Goal: Navigation & Orientation: Find specific page/section

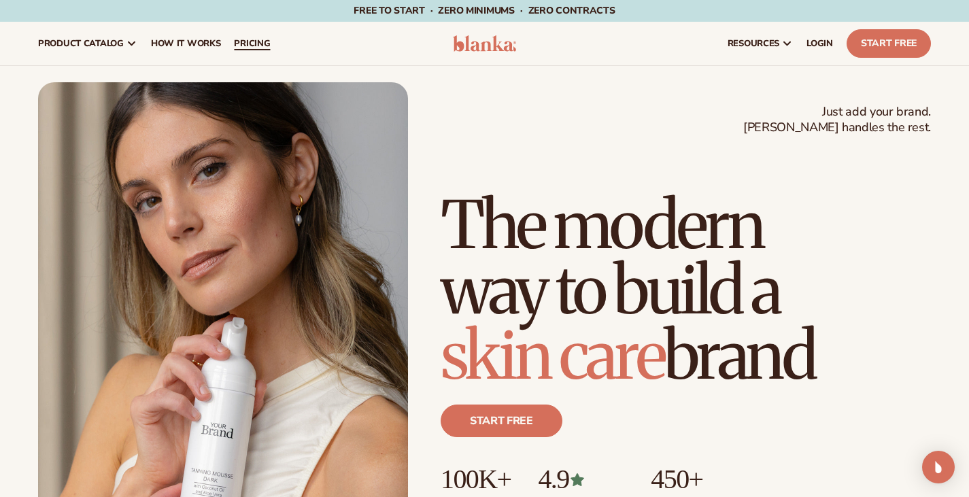
click at [270, 48] on span "pricing" at bounding box center [252, 43] width 36 height 11
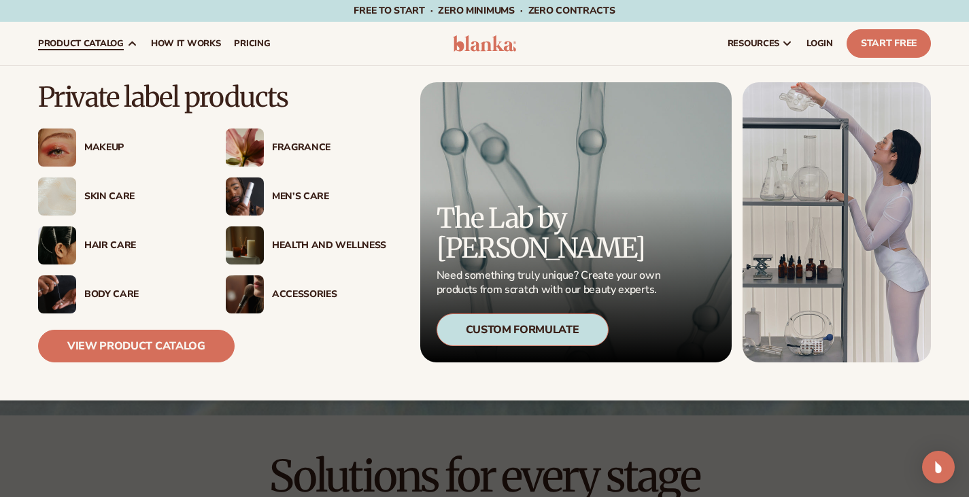
click at [109, 197] on div "Skin Care" at bounding box center [141, 197] width 114 height 12
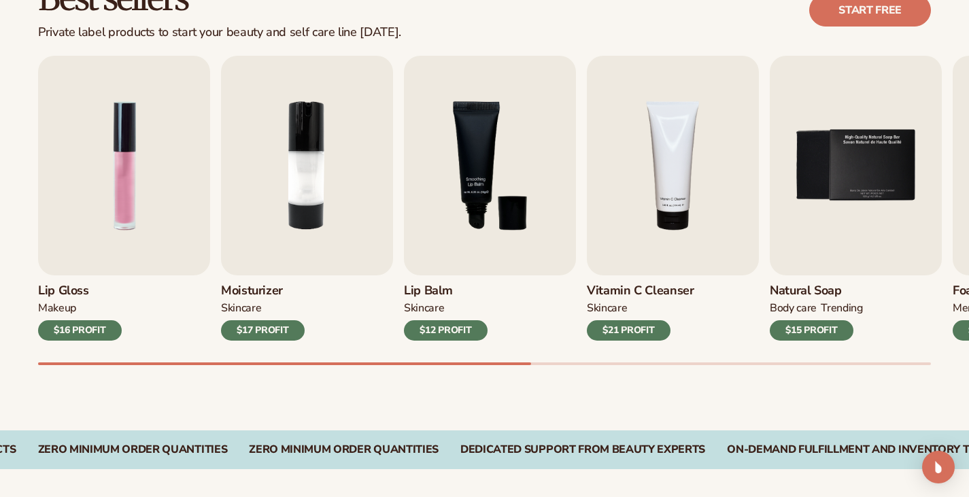
scroll to position [424, 0]
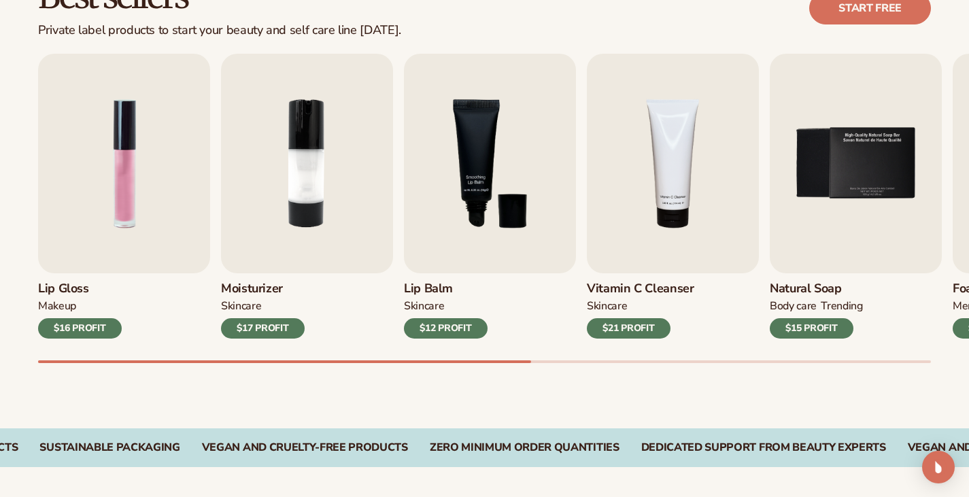
drag, startPoint x: 894, startPoint y: 368, endPoint x: 925, endPoint y: 368, distance: 30.6
click at [925, 363] on div "Lip Gloss MAKEUP $16 PROFIT Moisturizer SKINCARE $17 PROFIT SKINCARE mens" at bounding box center [503, 208] width 931 height 309
drag, startPoint x: 925, startPoint y: 368, endPoint x: 944, endPoint y: 368, distance: 19.7
click at [944, 363] on div "Lip Gloss MAKEUP $16 PROFIT Moisturizer SKINCARE $17 PROFIT SKINCARE mens" at bounding box center [503, 208] width 931 height 309
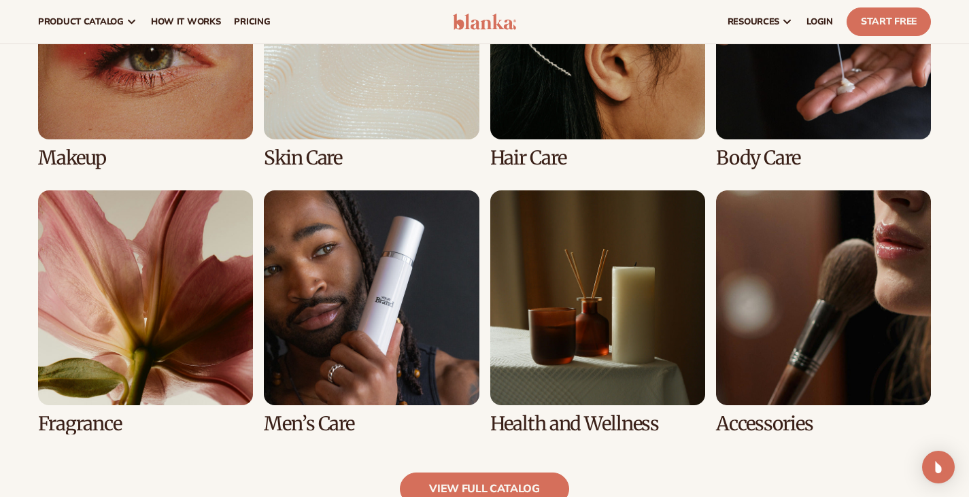
scroll to position [1082, 0]
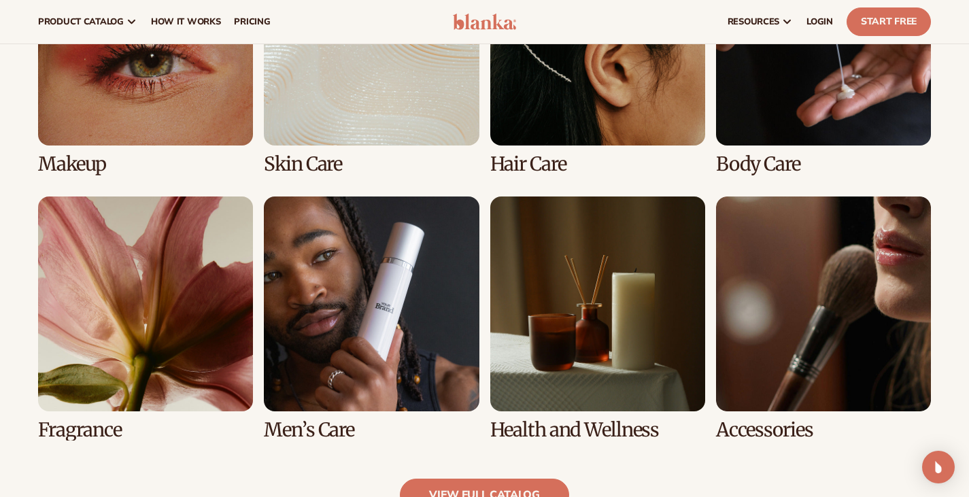
click at [347, 348] on link "6 / 8" at bounding box center [371, 318] width 215 height 244
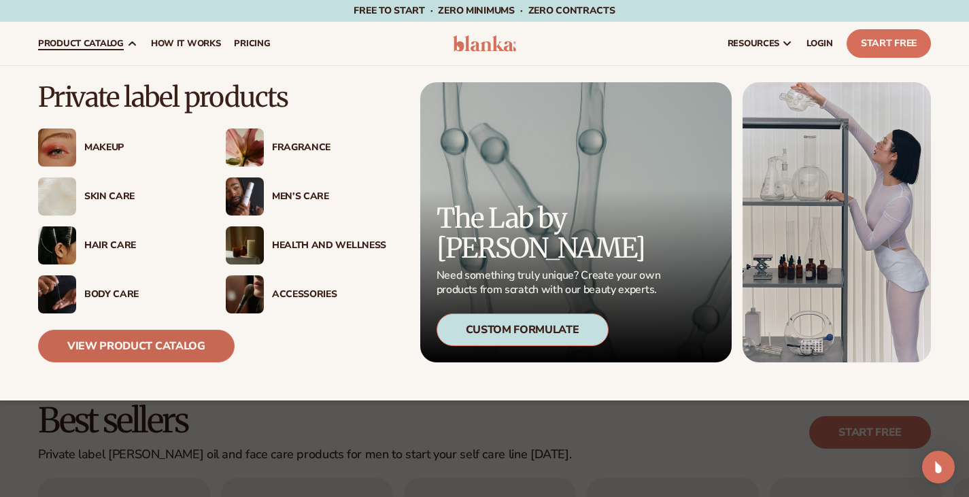
click at [160, 353] on link "View Product Catalog" at bounding box center [136, 346] width 196 height 33
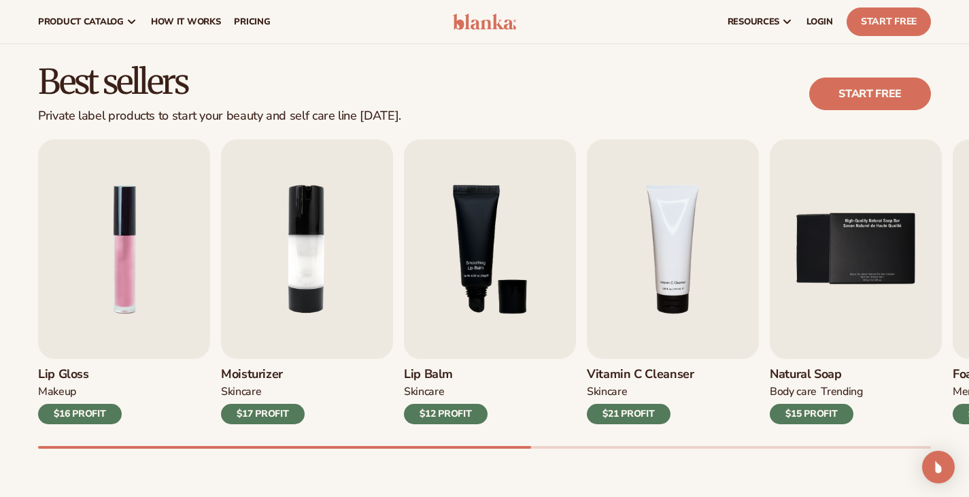
scroll to position [43, 0]
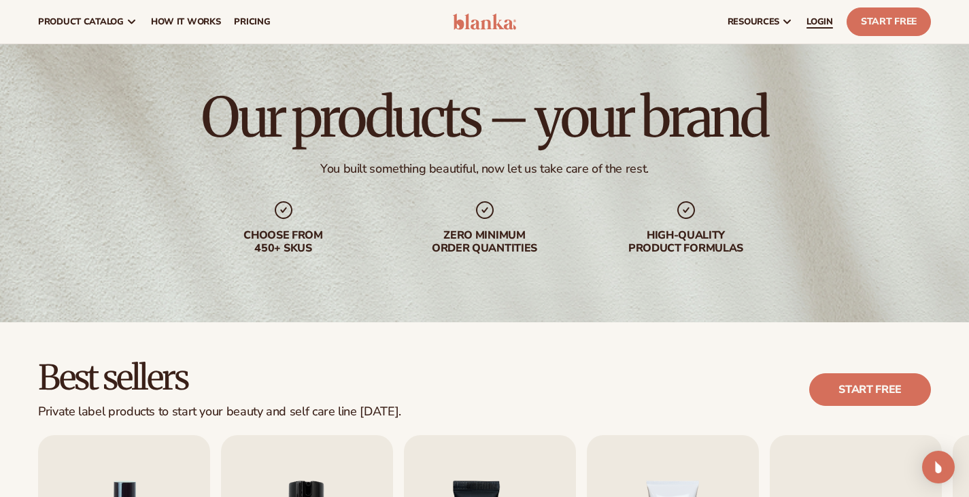
click at [806, 18] on span "LOGIN" at bounding box center [819, 21] width 27 height 11
